Goal: Task Accomplishment & Management: Use online tool/utility

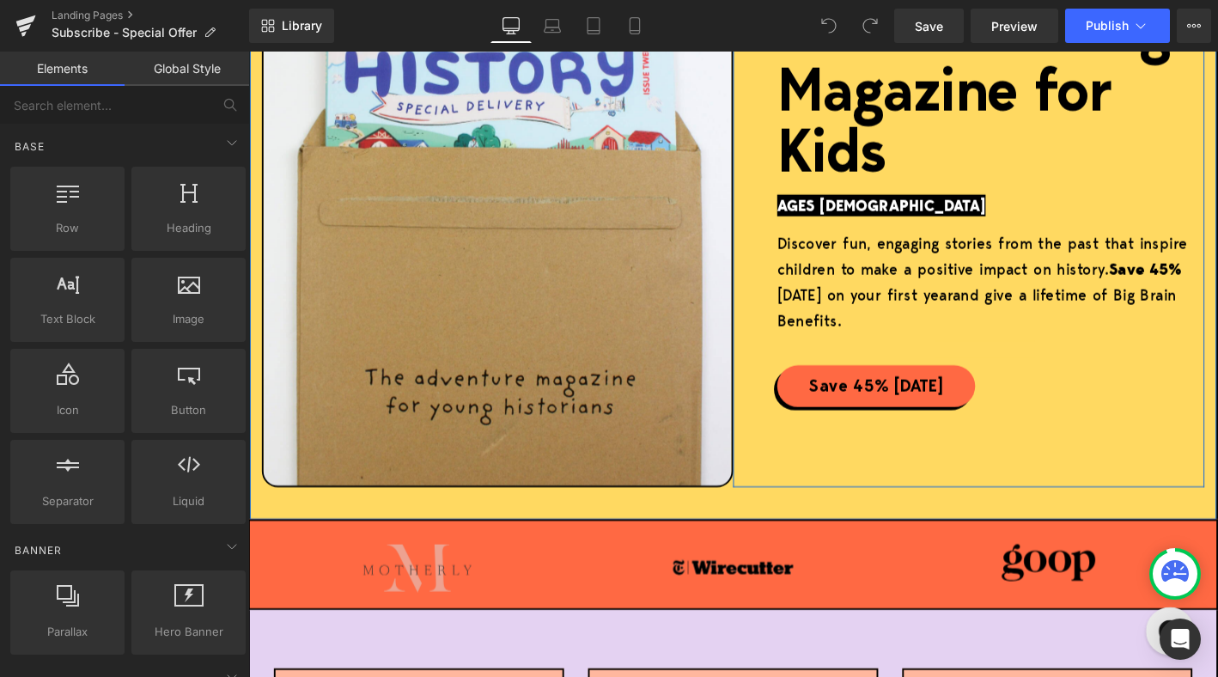
scroll to position [370, 0]
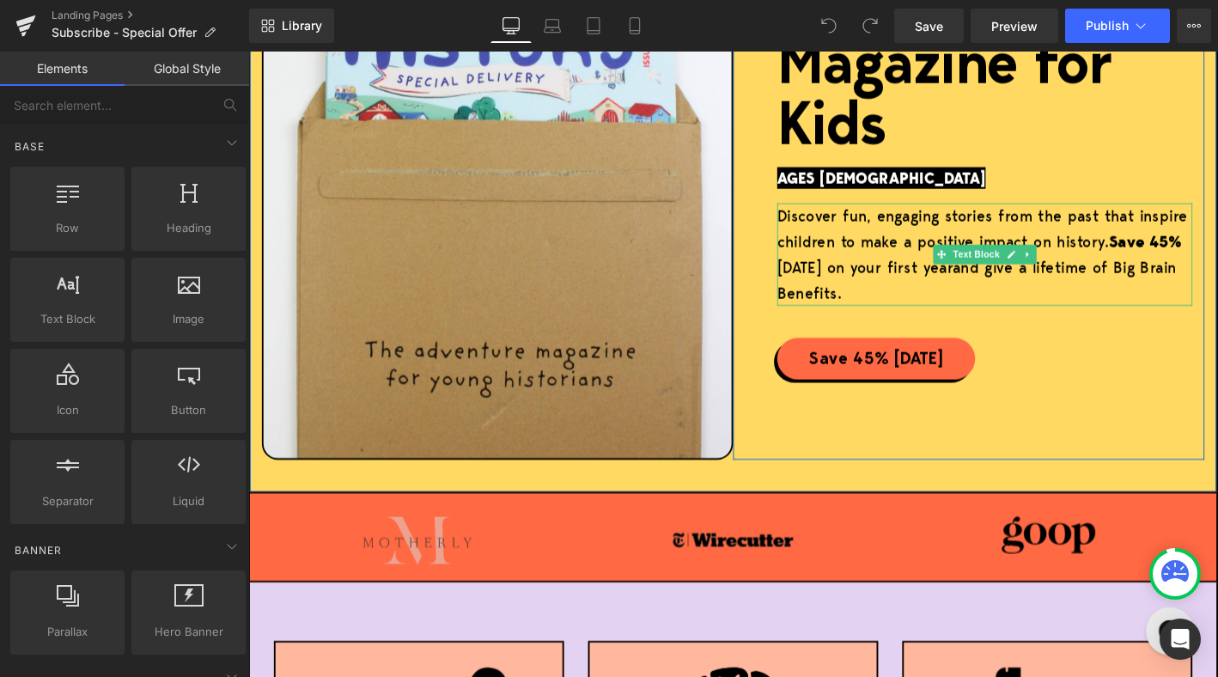
click at [1217, 253] on strong "Save 45%" at bounding box center [1209, 254] width 78 height 23
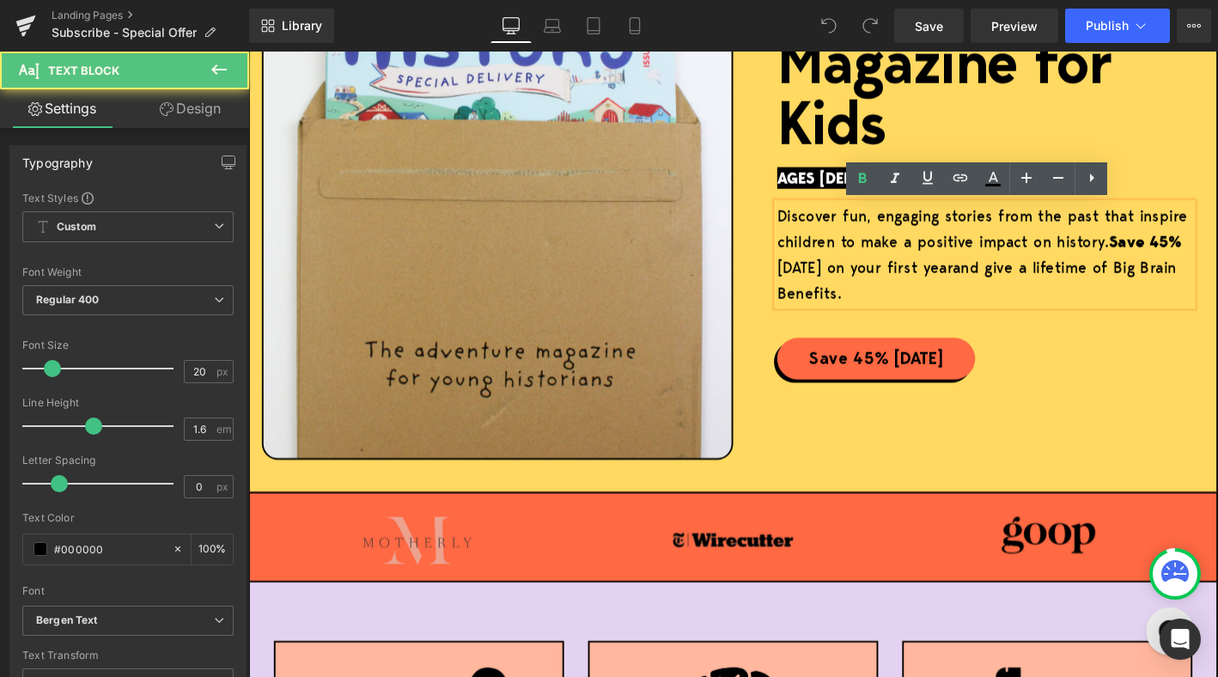
click at [1217, 258] on strong "Save 45%" at bounding box center [1209, 254] width 78 height 23
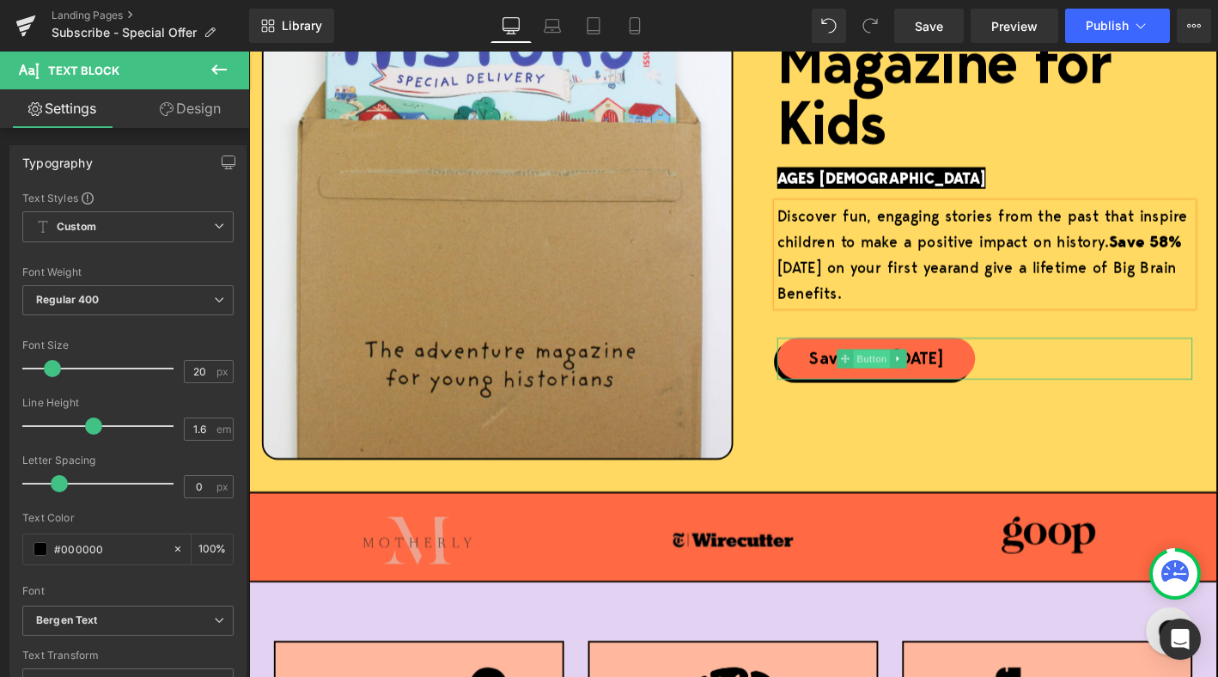
click at [918, 380] on span "Button" at bounding box center [915, 381] width 39 height 21
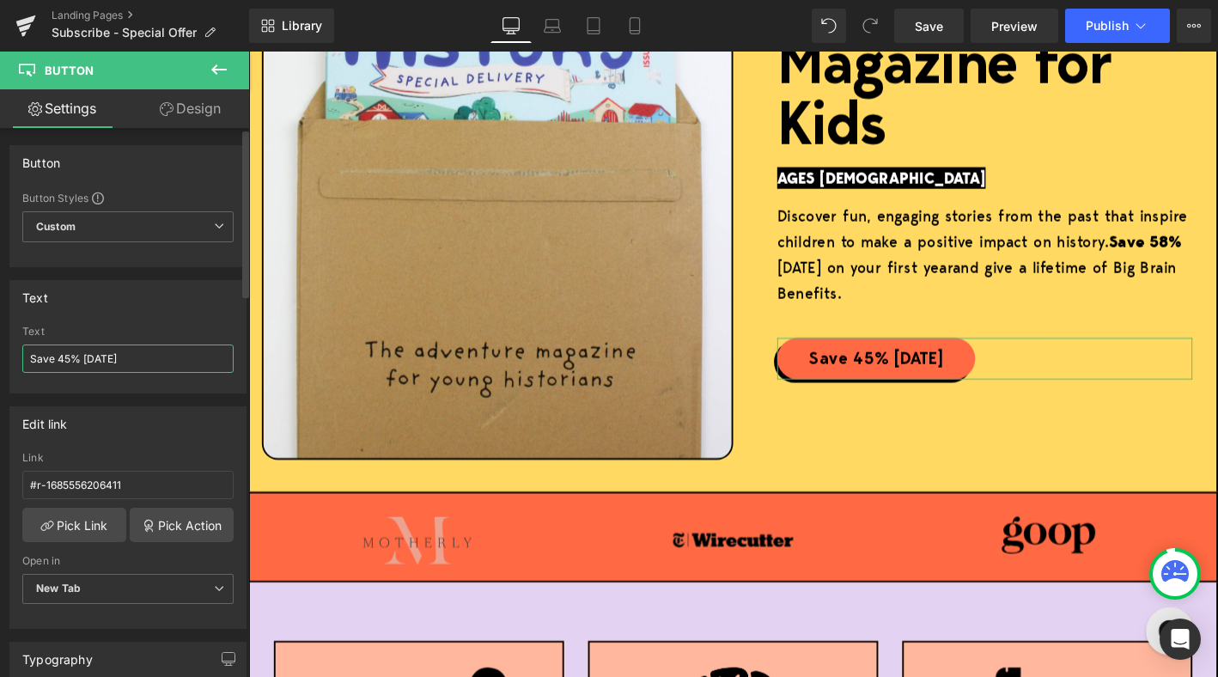
click at [70, 357] on input "Save 45% [DATE]" at bounding box center [127, 358] width 211 height 28
type input "Save 58% [DATE]"
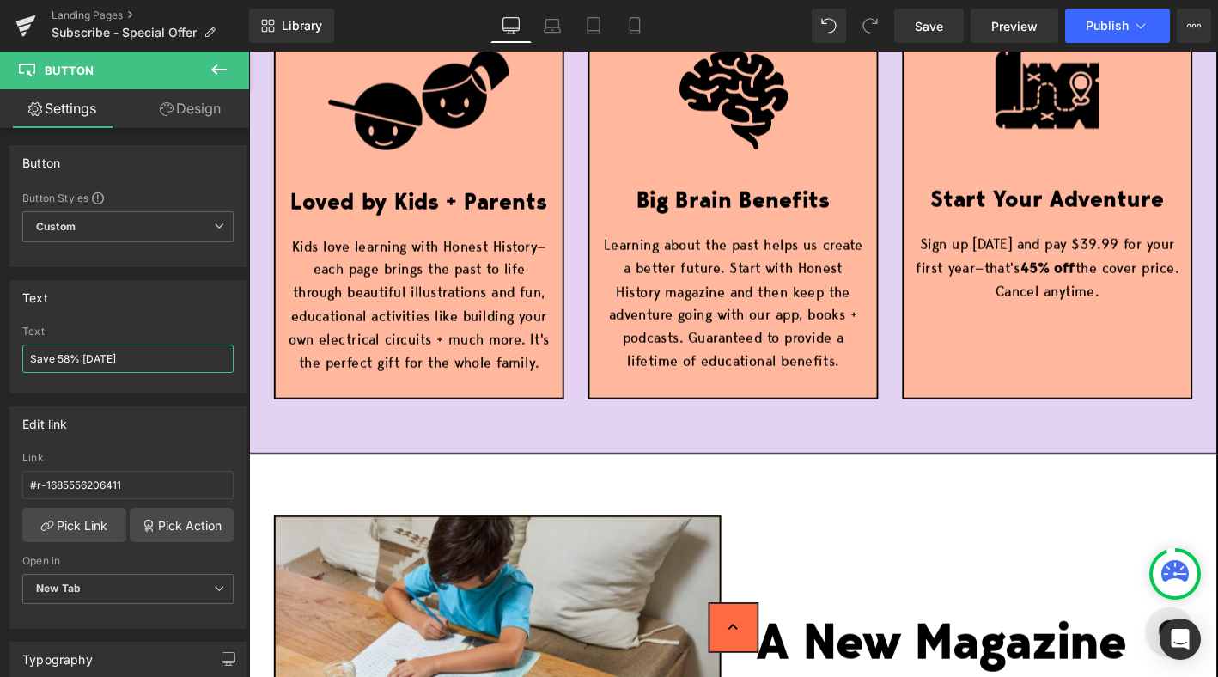
scroll to position [1019, 0]
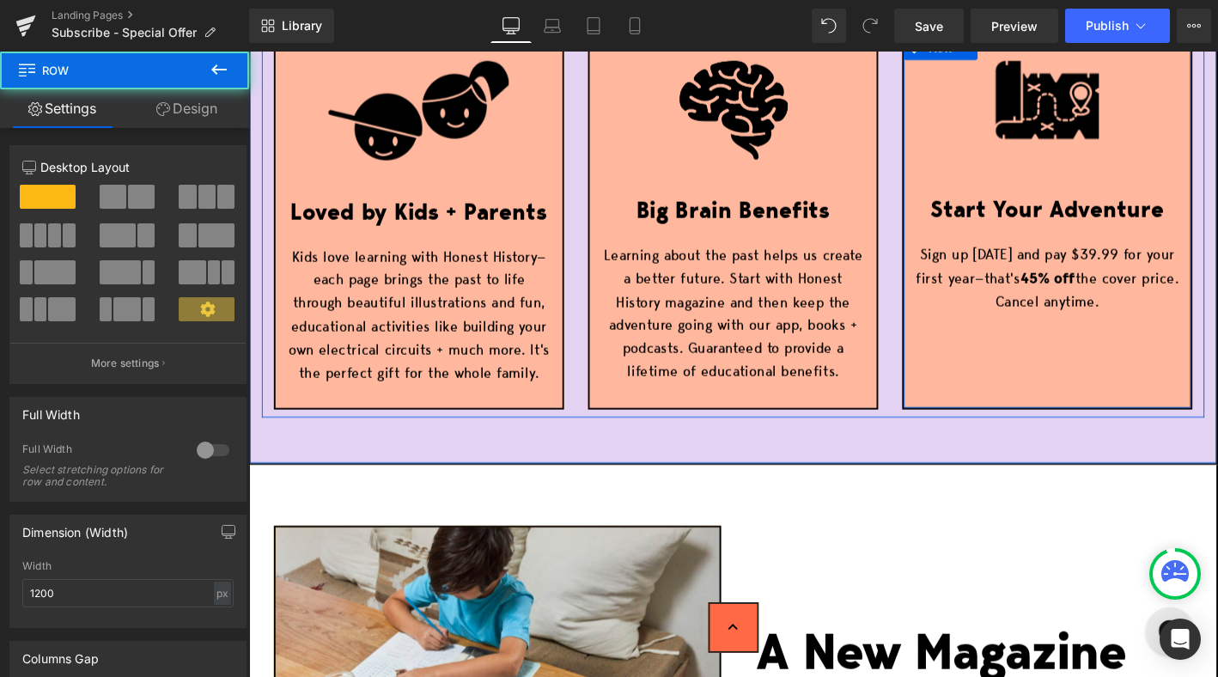
click at [1145, 257] on div "Image Start Your Adventure Text Block Sign up [DATE] and pay $39.99 for your fi…" at bounding box center [1104, 196] width 307 height 271
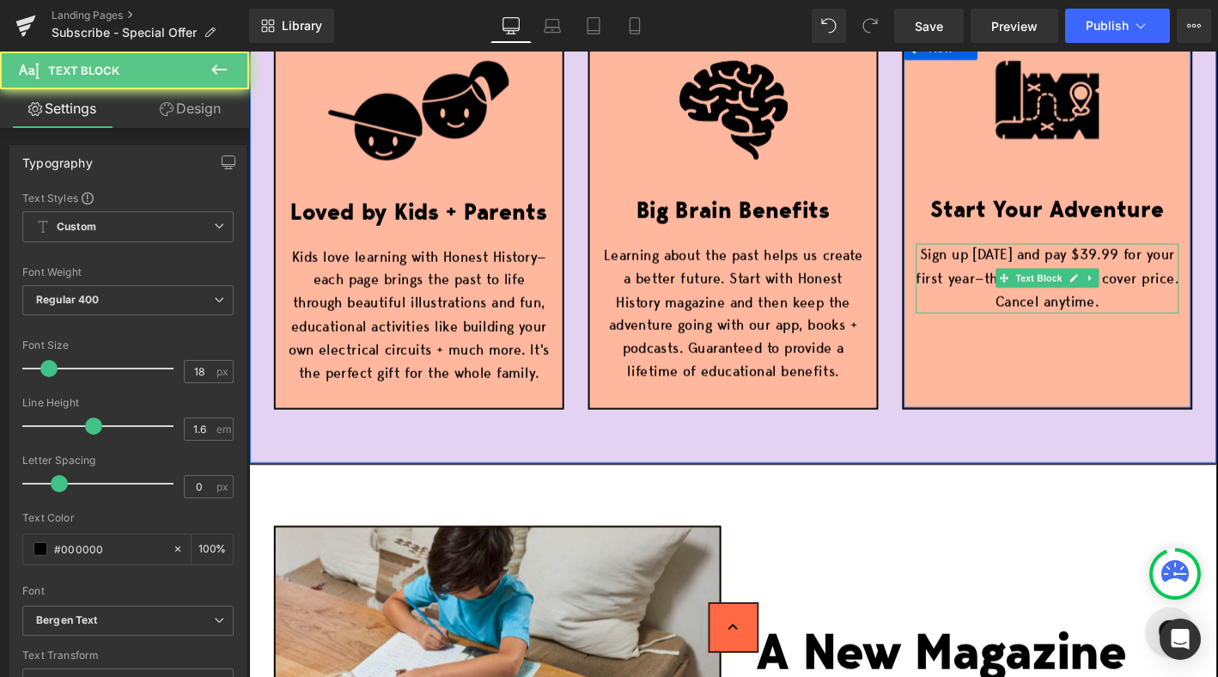
click at [1145, 267] on p "Sign up [DATE] and pay $39.99 for your first year—that's 45% off the cover pric…" at bounding box center [1104, 295] width 282 height 74
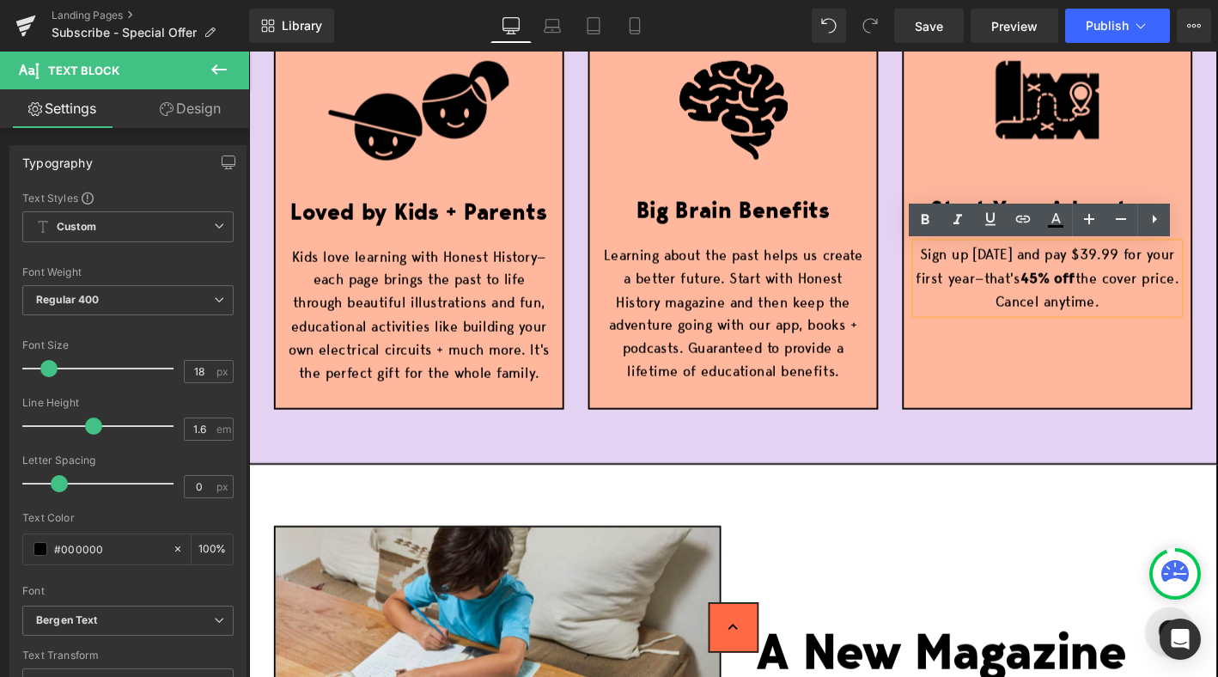
click at [1145, 270] on p "Sign up [DATE] and pay $39.99 for your first year—that's 45% off the cover pric…" at bounding box center [1104, 295] width 282 height 74
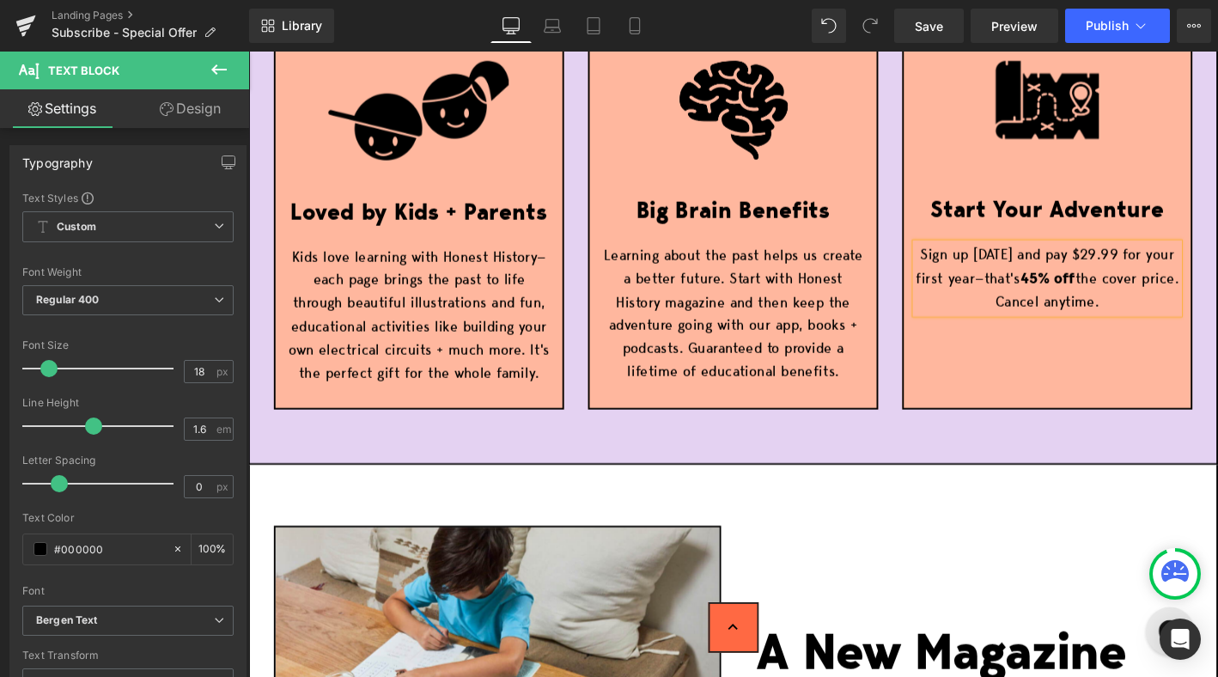
click at [1116, 296] on strong "45% off" at bounding box center [1104, 293] width 59 height 21
click at [902, 478] on div "Image Loved by Kids + Parents Text Block Kids love learning with Honest History…" at bounding box center [767, 233] width 1039 height 524
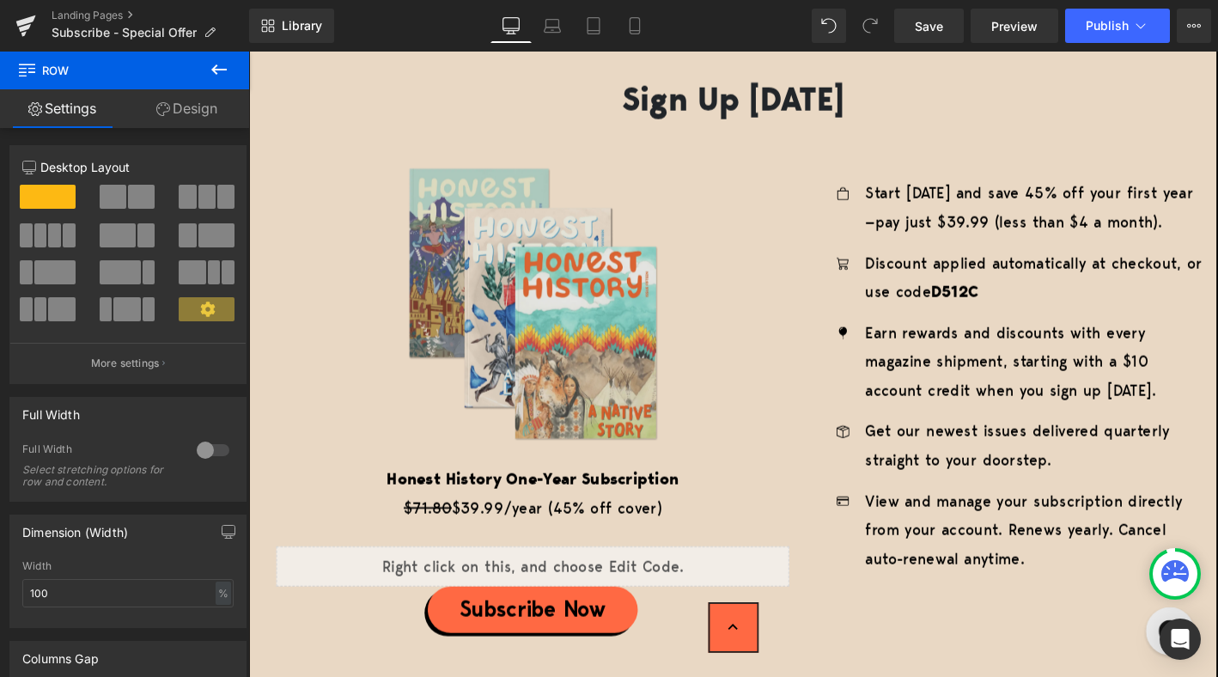
scroll to position [2740, 0]
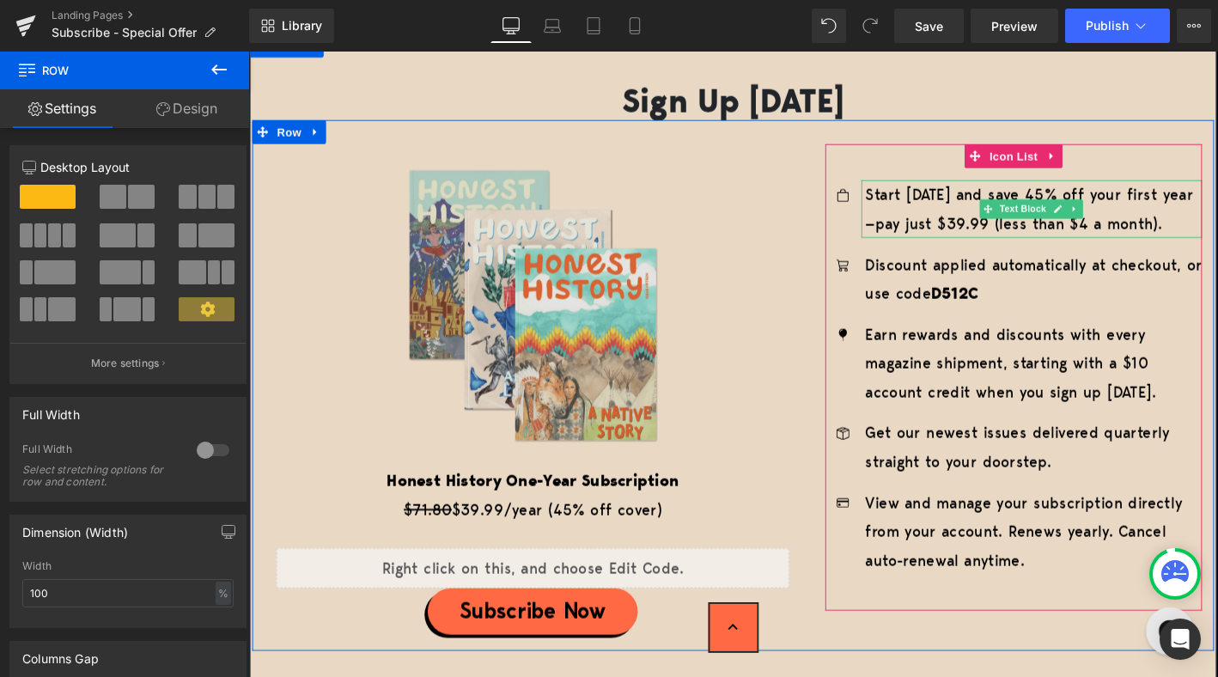
click at [1083, 198] on p "Start [DATE] and save 45% off your first year—pay just $39.99 (less than $4 a m…" at bounding box center [1089, 220] width 361 height 62
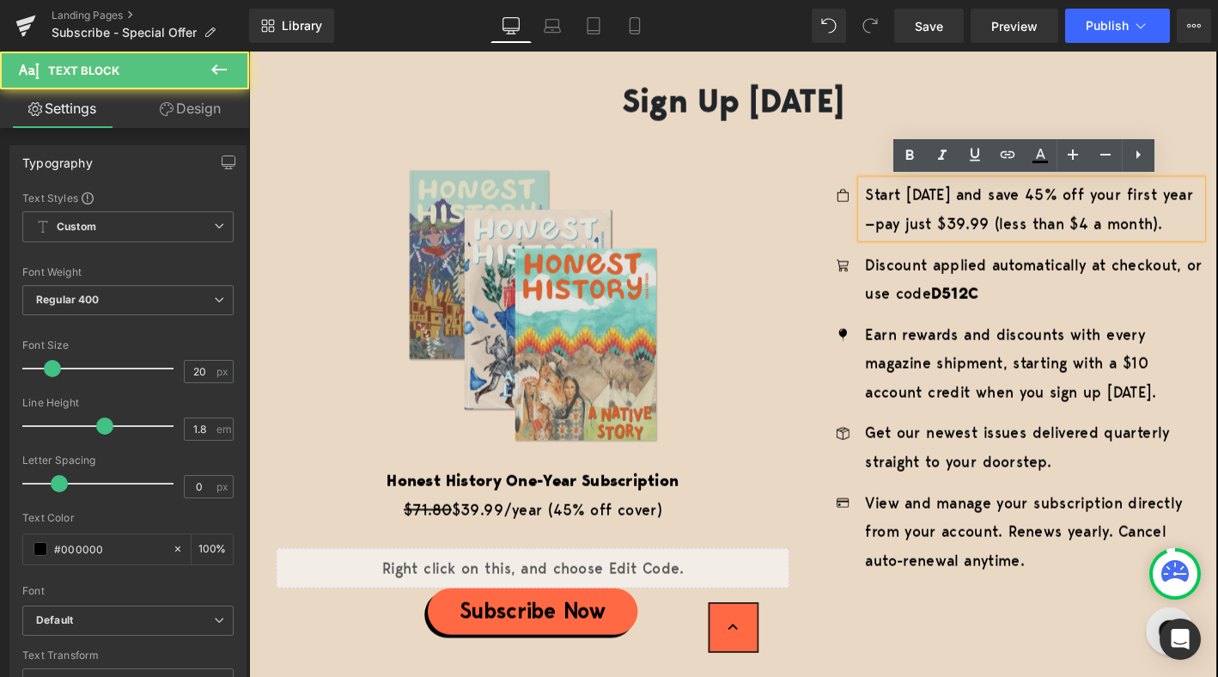
click at [1095, 198] on p "Start [DATE] and save 45% off your first year—pay just $39.99 (less than $4 a m…" at bounding box center [1089, 220] width 361 height 62
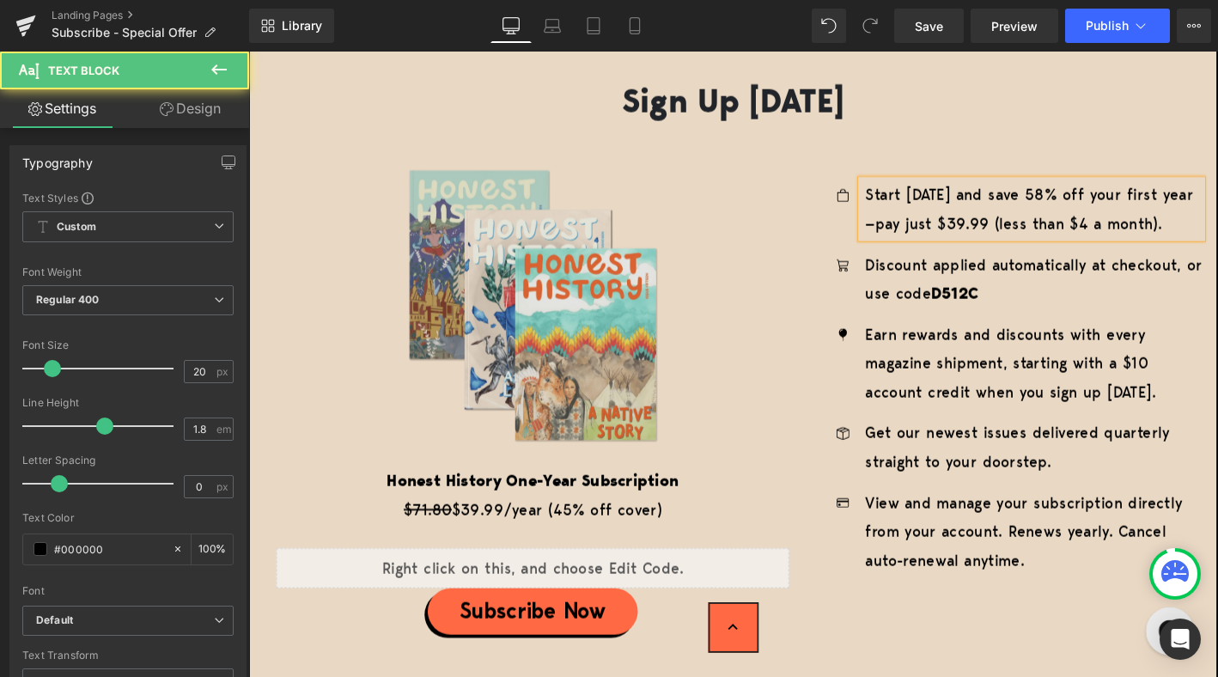
click at [995, 236] on p "Start [DATE] and save 58% off your first year—pay just $39.99 (less than $4 a m…" at bounding box center [1089, 220] width 361 height 62
click at [1133, 240] on p "Start [DATE] and save 58% off your first year—pay just $29.99 (less than $4 a m…" at bounding box center [1089, 220] width 361 height 62
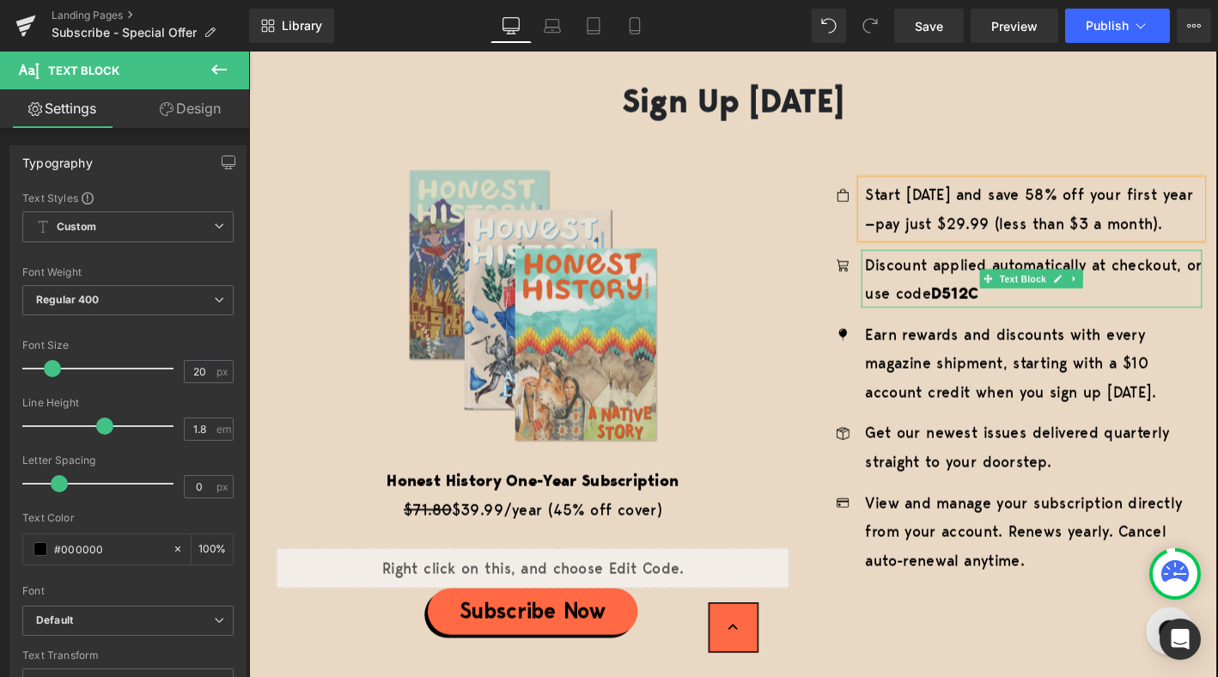
click at [1025, 314] on strong "D512C" at bounding box center [1005, 309] width 51 height 23
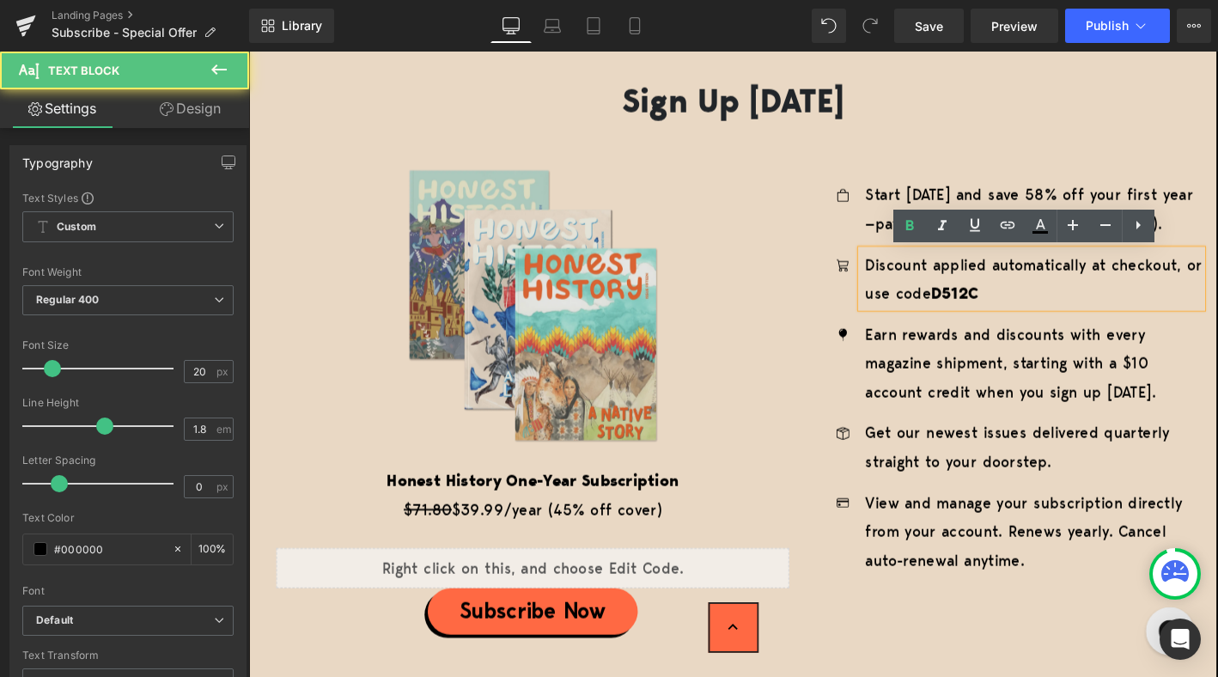
click at [1039, 314] on p "Discount applied automatically at checkout, or use code D512C" at bounding box center [1089, 295] width 361 height 62
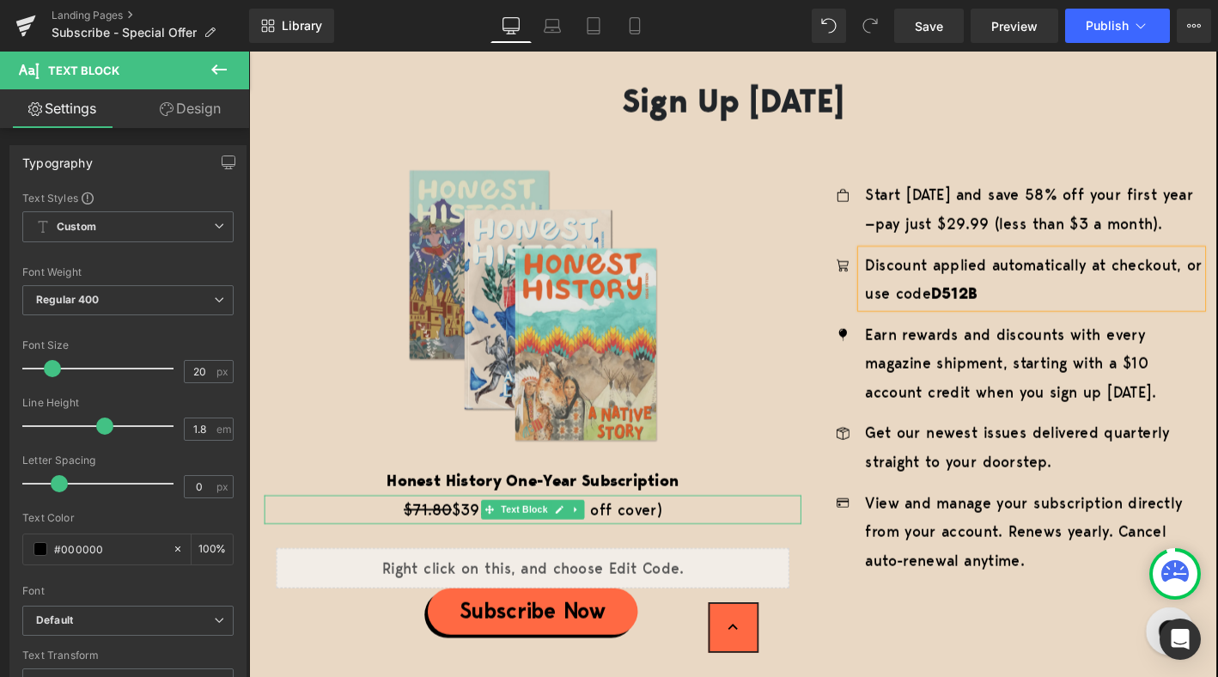
click at [469, 546] on p "$71.80 $39.99/year (45% off cover)" at bounding box center [552, 541] width 575 height 31
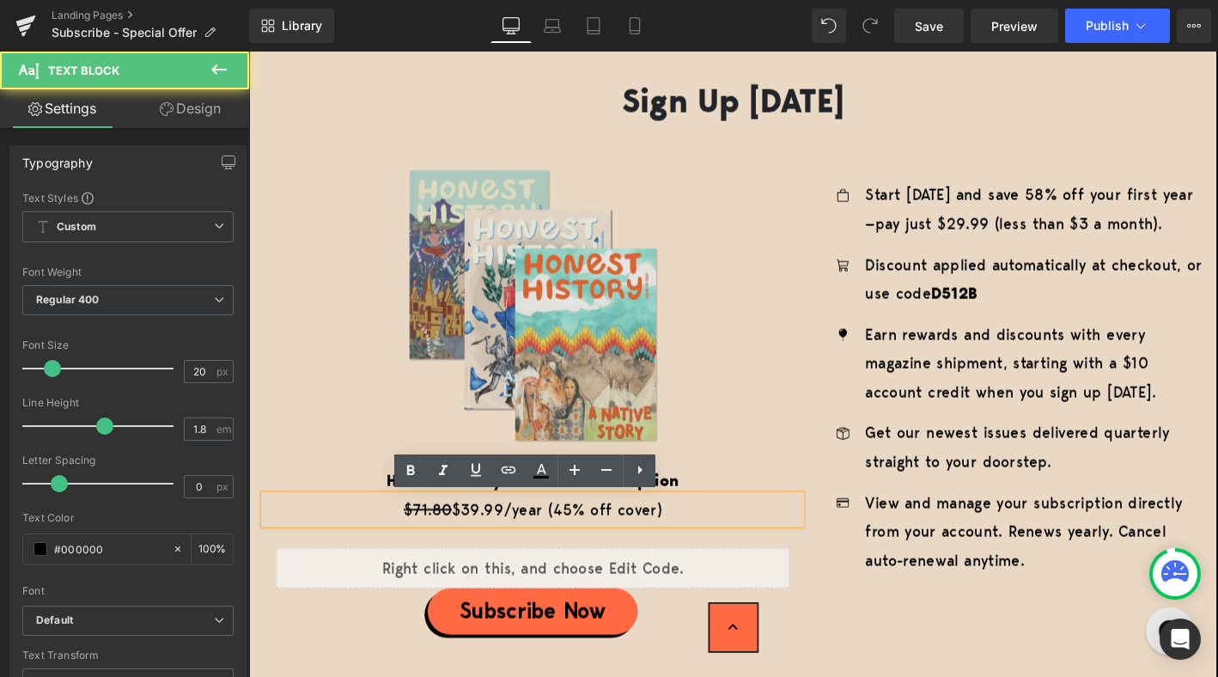
click at [495, 540] on p "$71.80 $39.99/year (45% off cover)" at bounding box center [552, 541] width 575 height 31
click at [491, 540] on p "$71.80 $39.99/year (45% off cover)" at bounding box center [552, 541] width 575 height 31
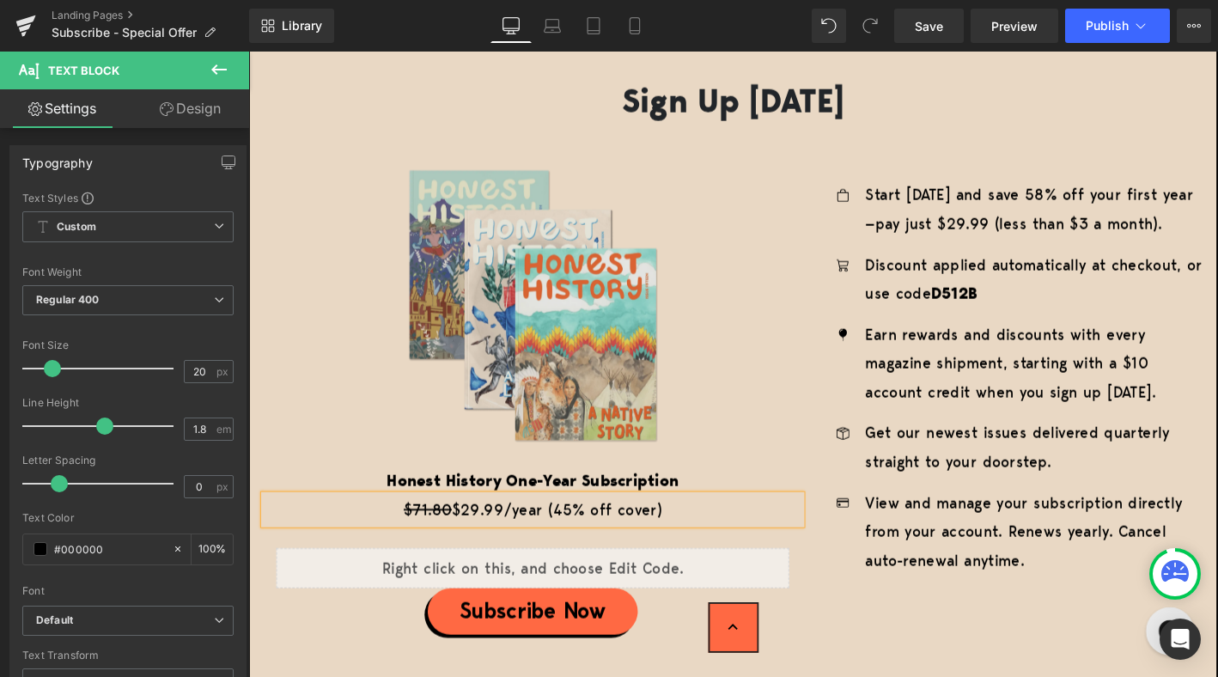
click at [597, 539] on p "$71.80 $29.99/year (45% off cover)" at bounding box center [552, 541] width 575 height 31
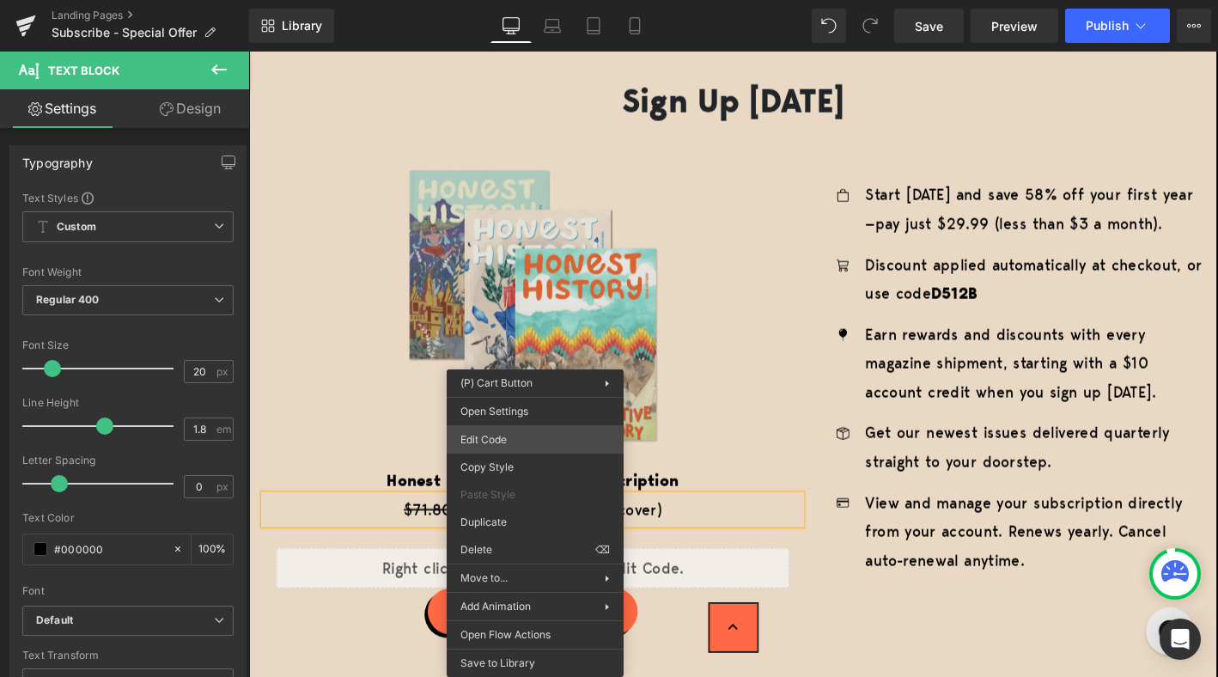
click at [538, 0] on div "Button You are previewing how the will restyle your page. You can not edit Elem…" at bounding box center [609, 0] width 1218 height 0
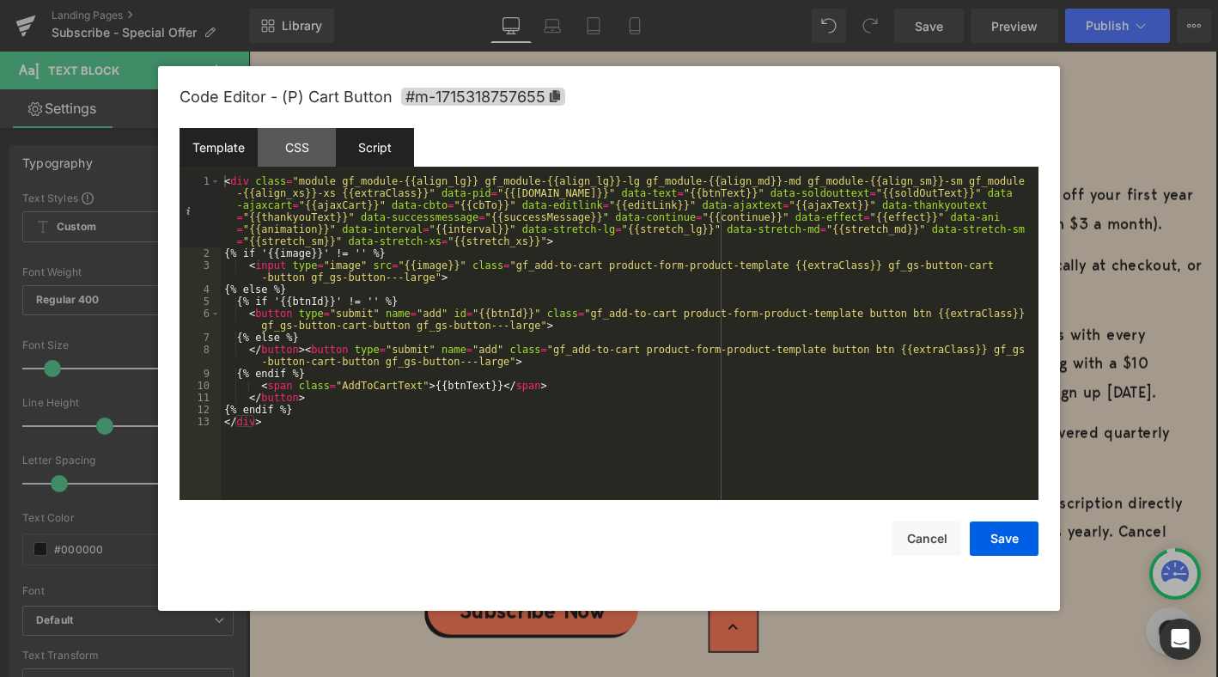
click at [373, 139] on div "Script" at bounding box center [375, 147] width 78 height 39
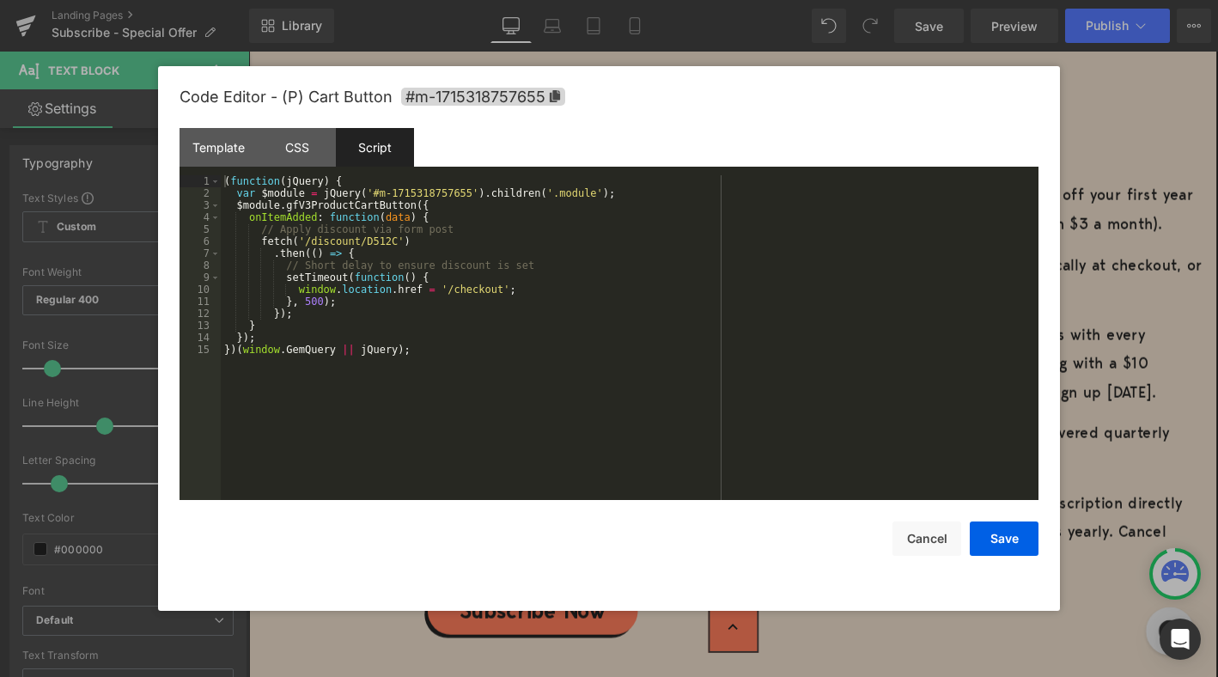
click at [398, 247] on div "( function ( jQuery ) { var $module = jQuery ( '#m-1715318757655' ) . children …" at bounding box center [629, 349] width 817 height 349
click at [1014, 536] on button "Save" at bounding box center [1003, 538] width 69 height 34
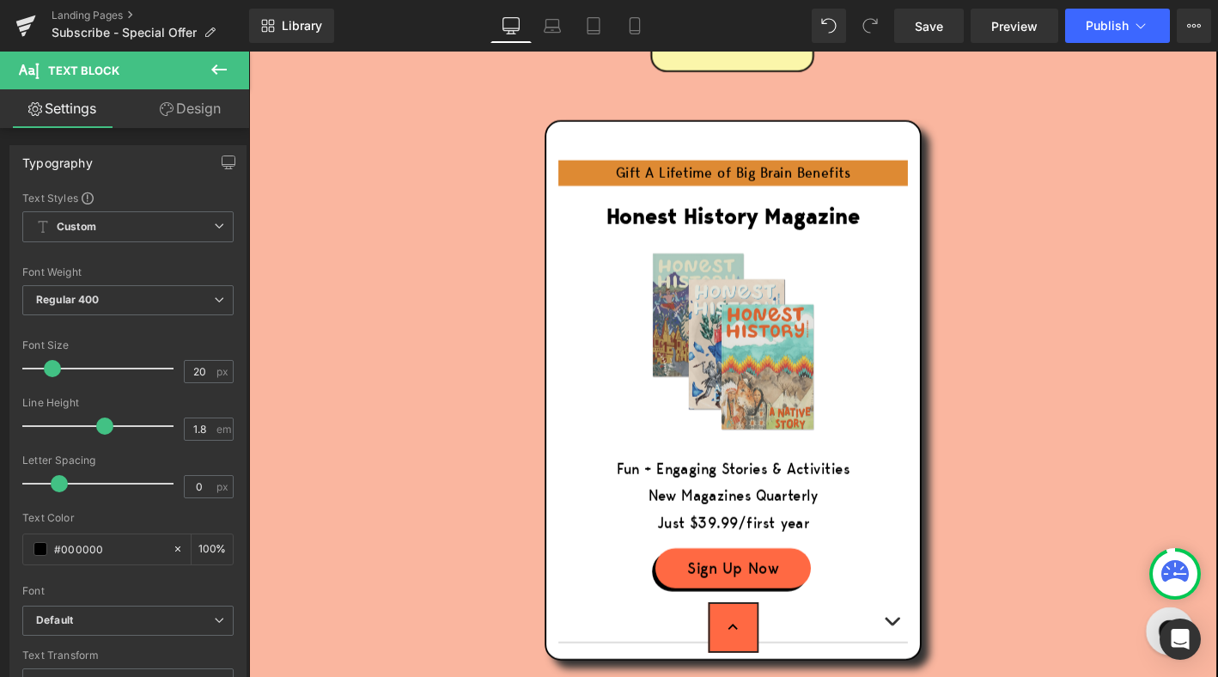
scroll to position [4745, 0]
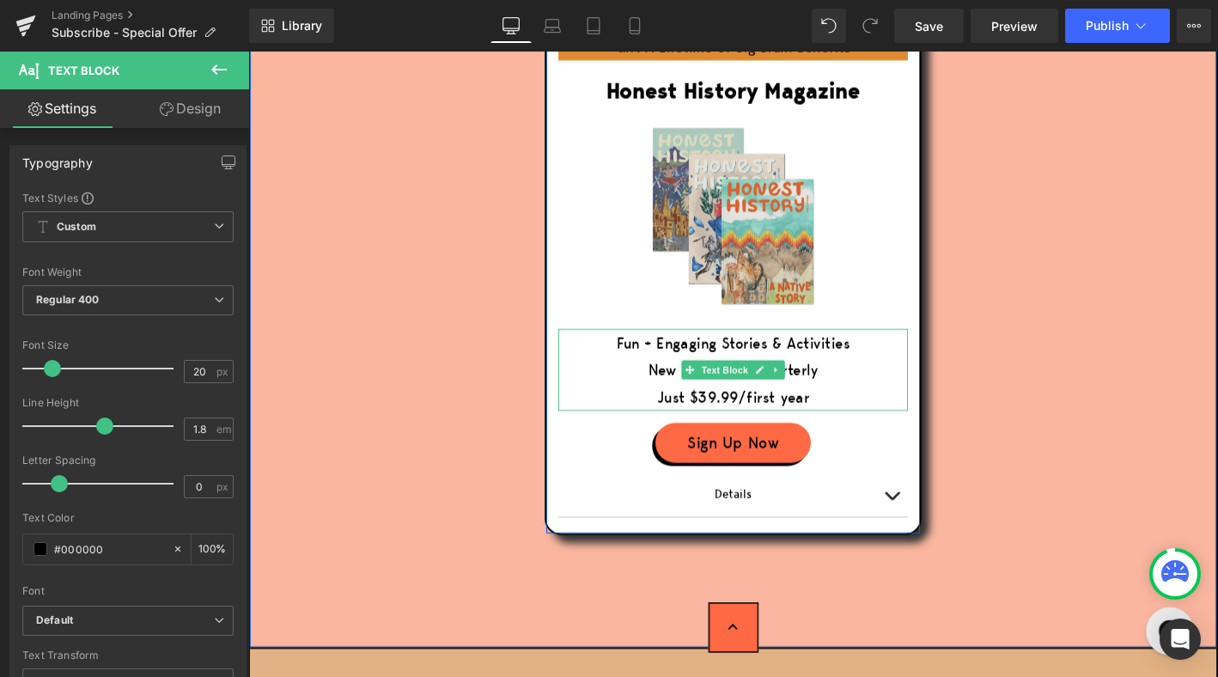
click at [740, 410] on span "Just $39.99/first year" at bounding box center [767, 421] width 163 height 22
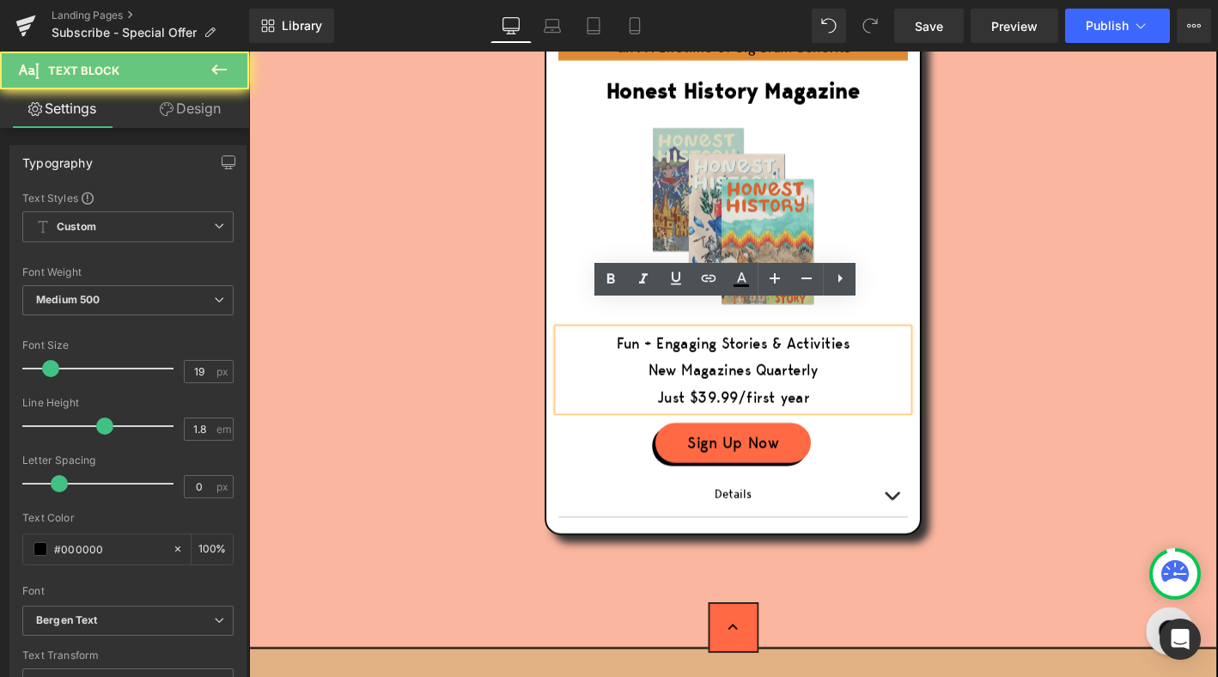
click at [740, 410] on span "Just $39.99/first year" at bounding box center [767, 421] width 163 height 22
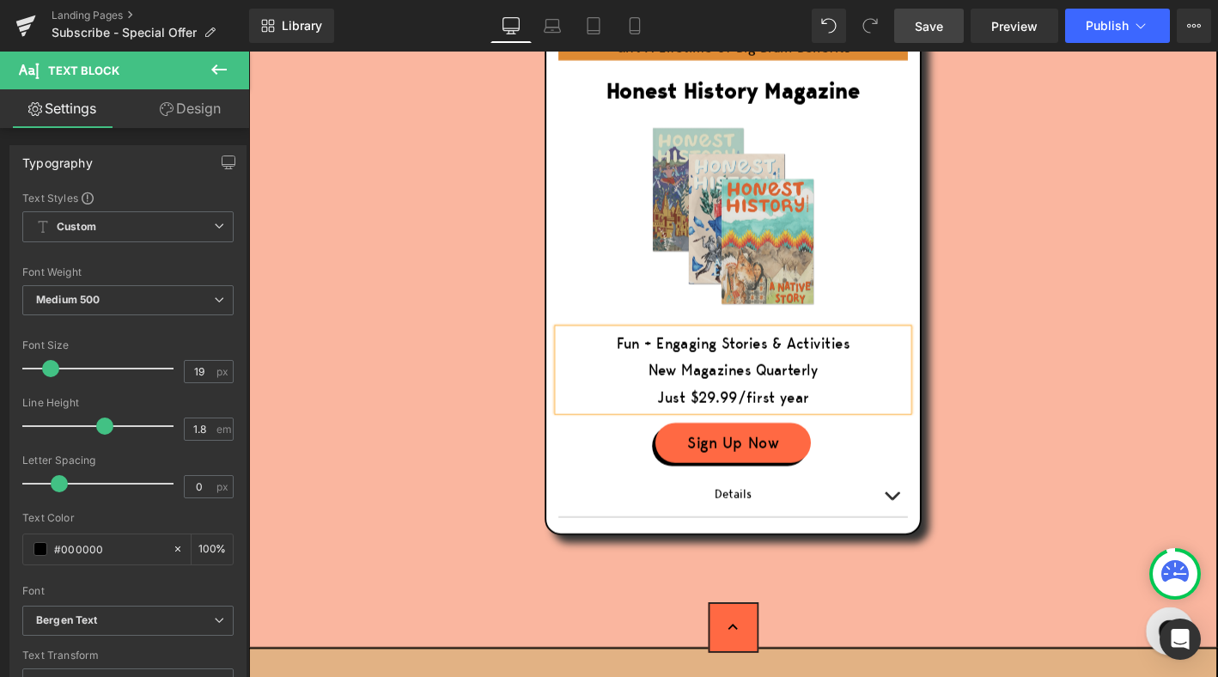
click at [926, 19] on span "Save" at bounding box center [928, 26] width 28 height 18
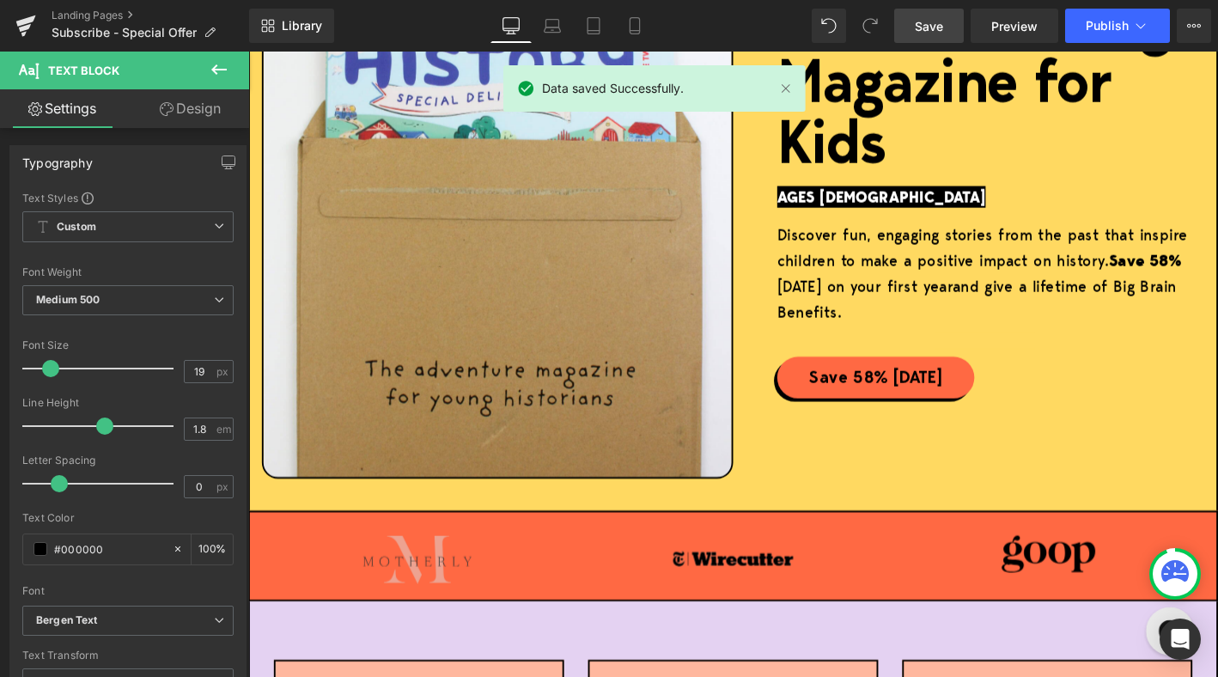
scroll to position [0, 0]
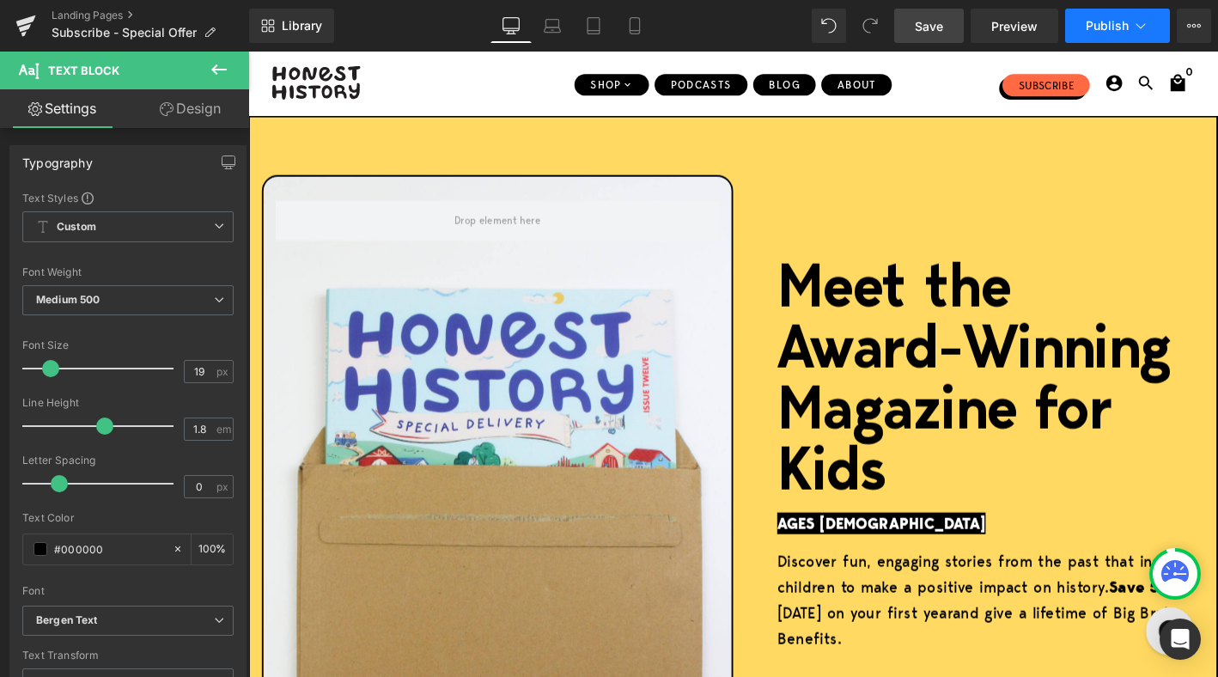
click at [1103, 31] on span "Publish" at bounding box center [1106, 26] width 43 height 14
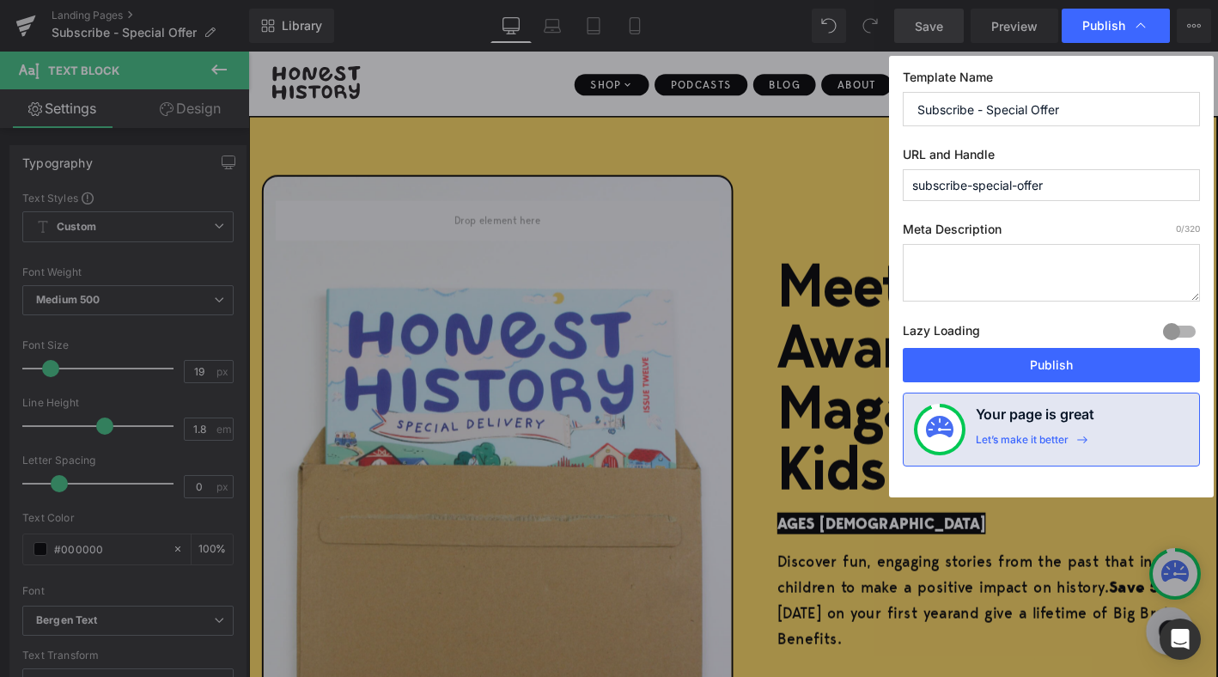
click at [1069, 184] on input "subscribe-special-offer" at bounding box center [1050, 185] width 297 height 32
type input "subscribe-special-offer-d512b"
click at [1038, 361] on button "Publish" at bounding box center [1050, 365] width 297 height 34
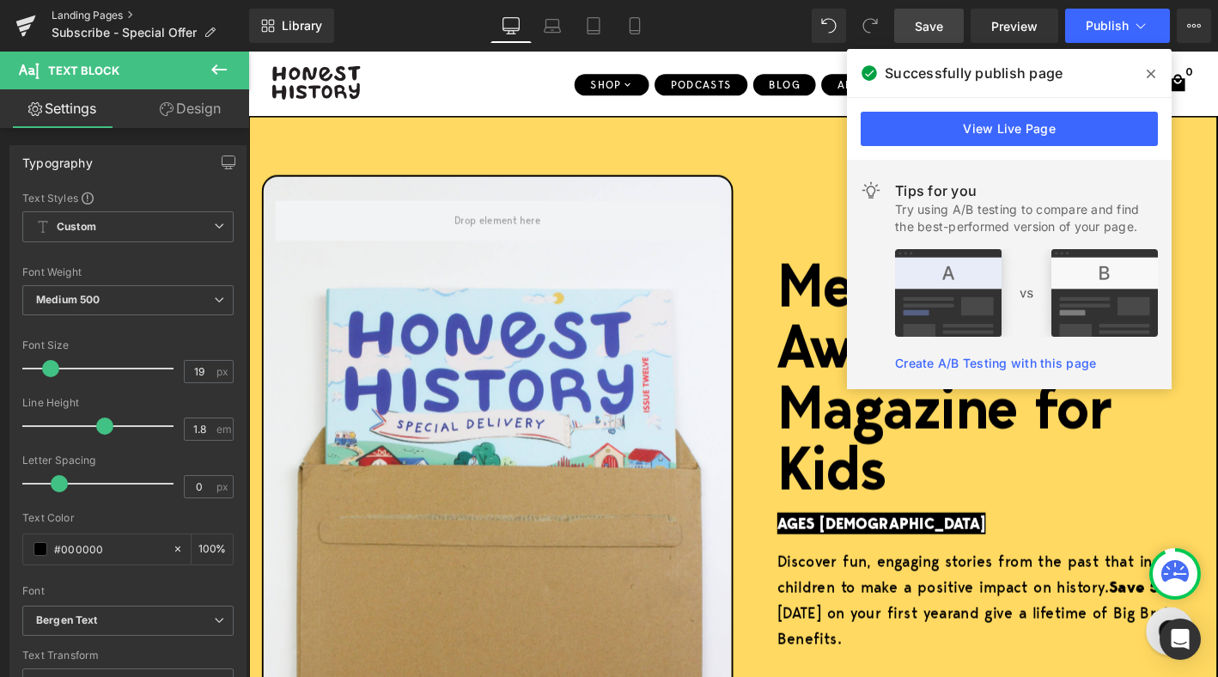
click at [62, 9] on link "Landing Pages" at bounding box center [150, 16] width 197 height 14
